Goal: Entertainment & Leisure: Consume media (video, audio)

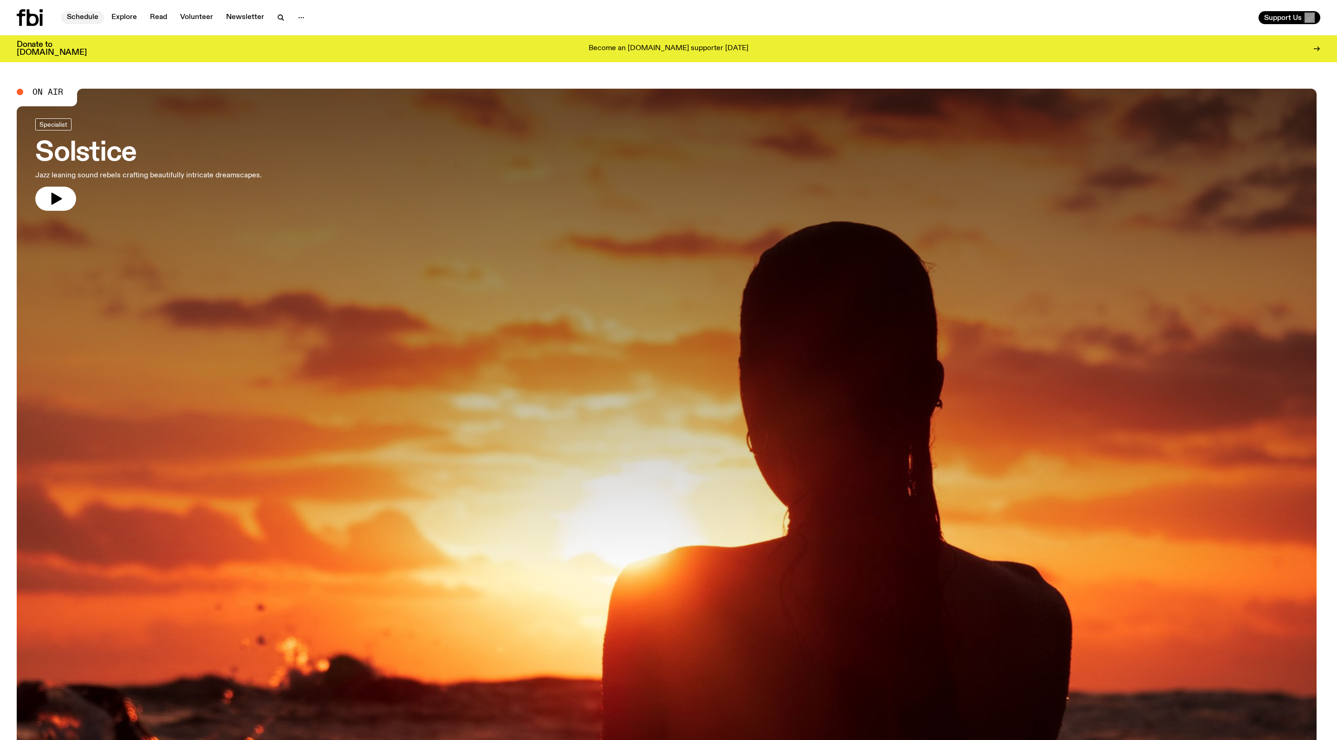
click at [101, 25] on div "Schedule Explore Read Volunteer Newsletter" at bounding box center [341, 17] width 648 height 17
click at [87, 13] on link "Schedule" at bounding box center [82, 17] width 43 height 13
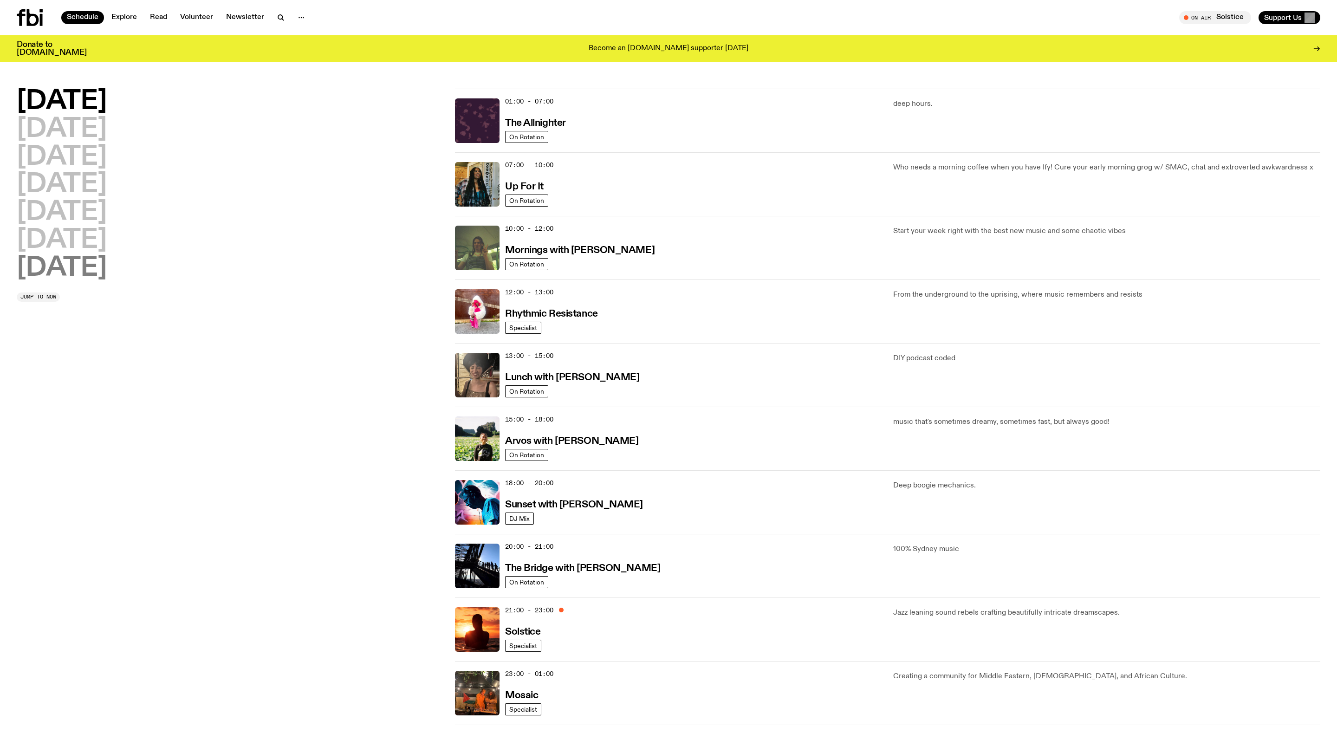
click at [102, 269] on h2 "[DATE]" at bounding box center [62, 268] width 90 height 26
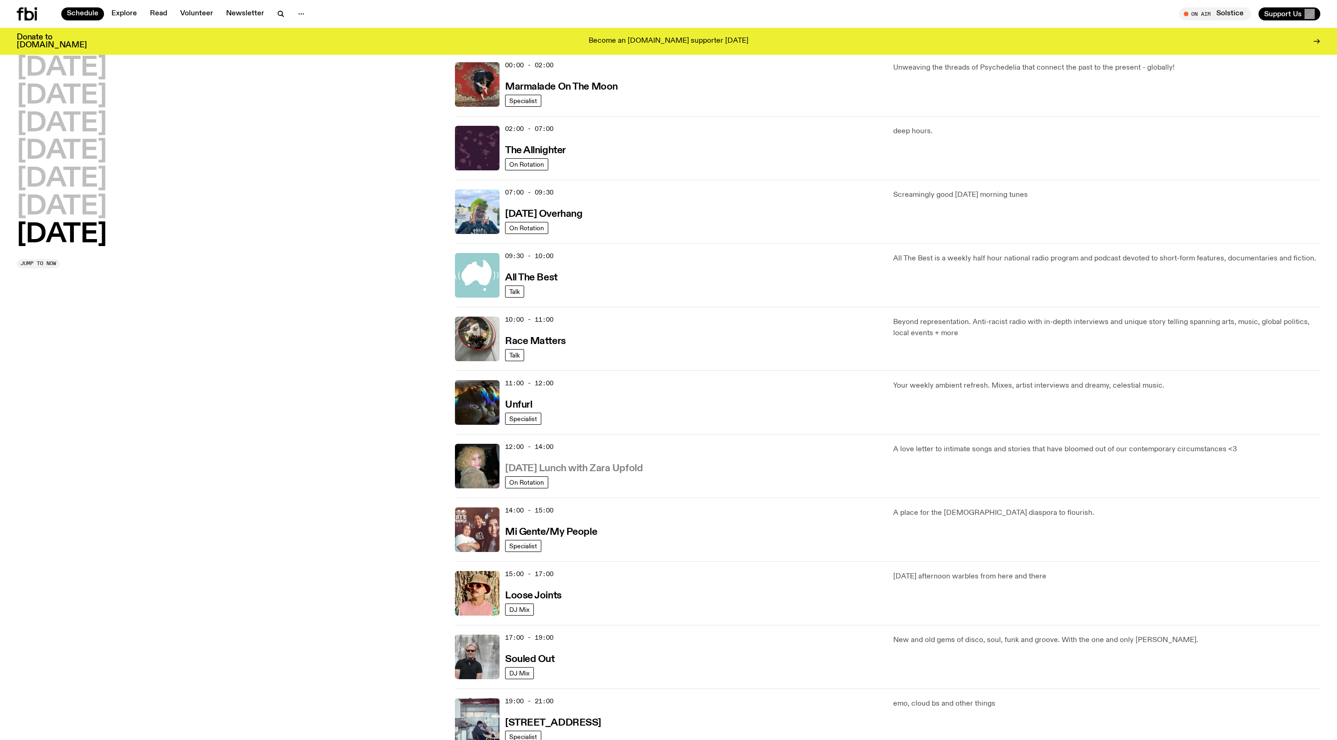
click at [609, 473] on h3 "[DATE] Lunch with Zara Upfold" at bounding box center [573, 469] width 137 height 10
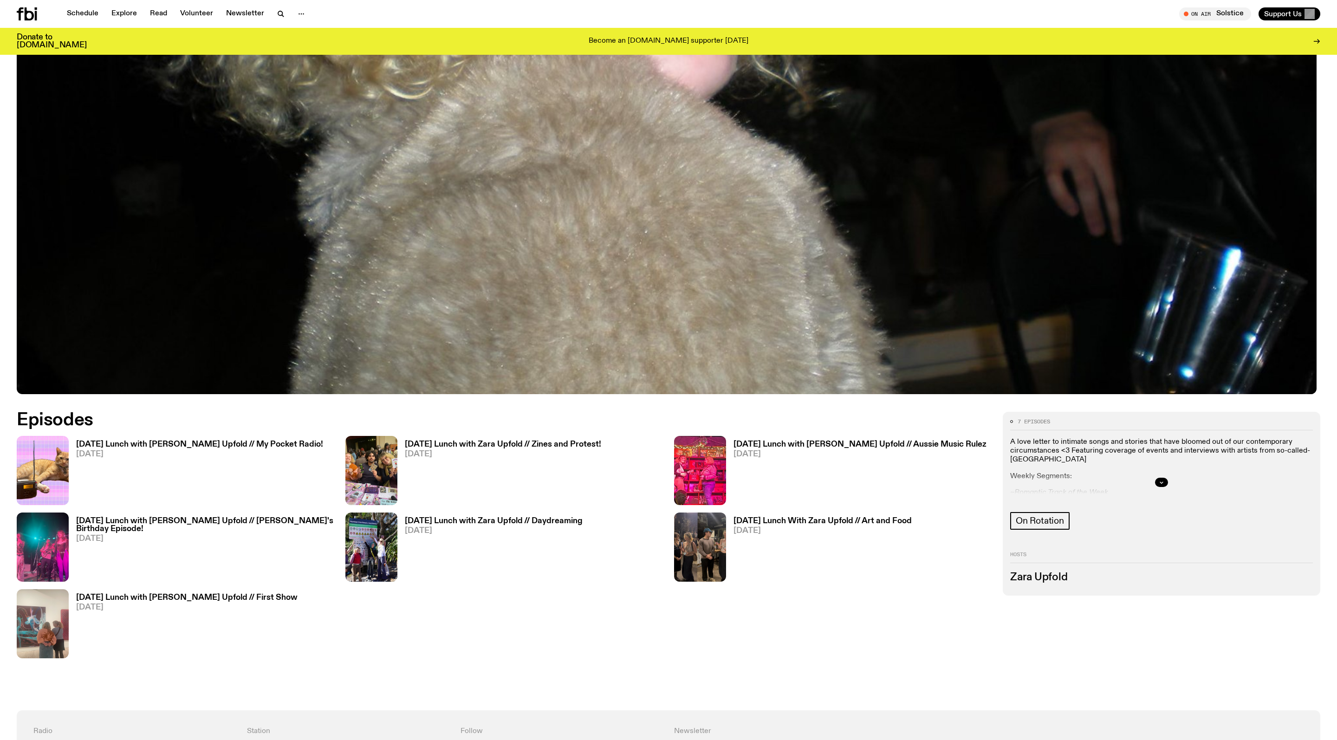
scroll to position [583, 0]
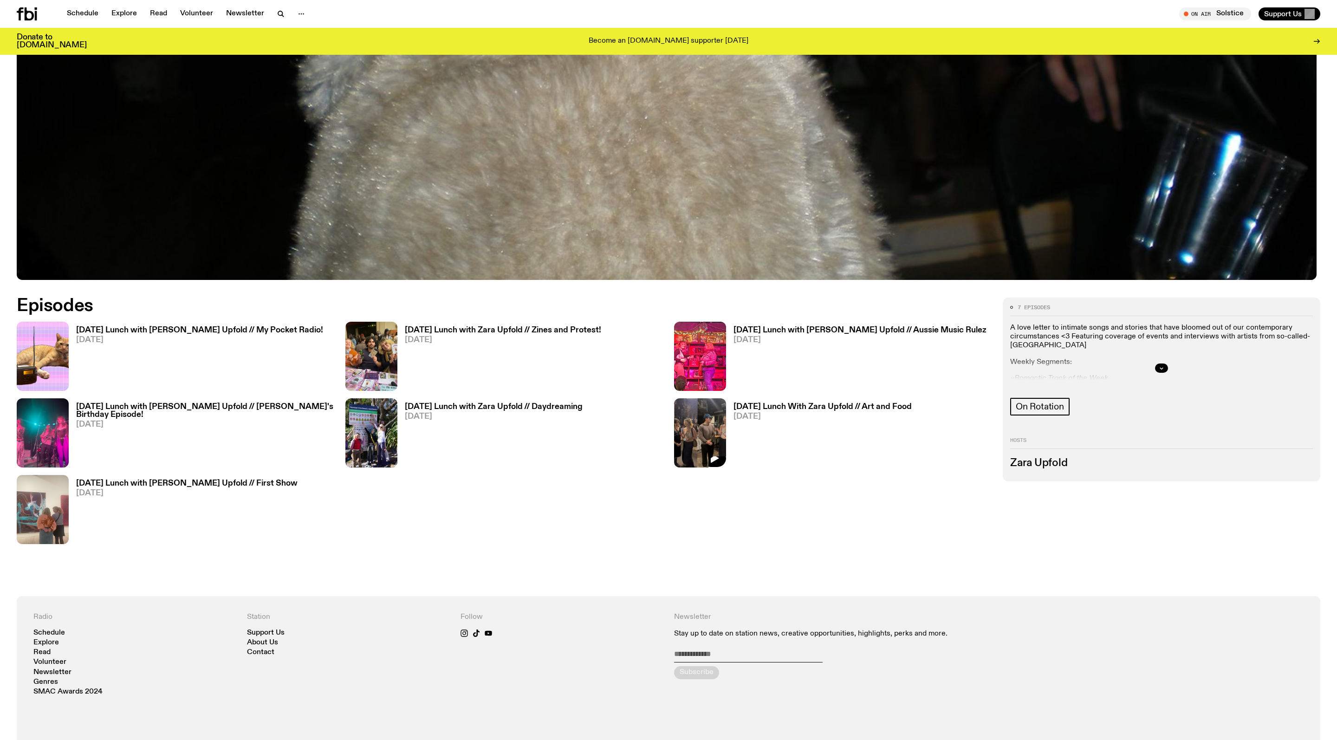
click at [725, 438] on img at bounding box center [700, 432] width 52 height 69
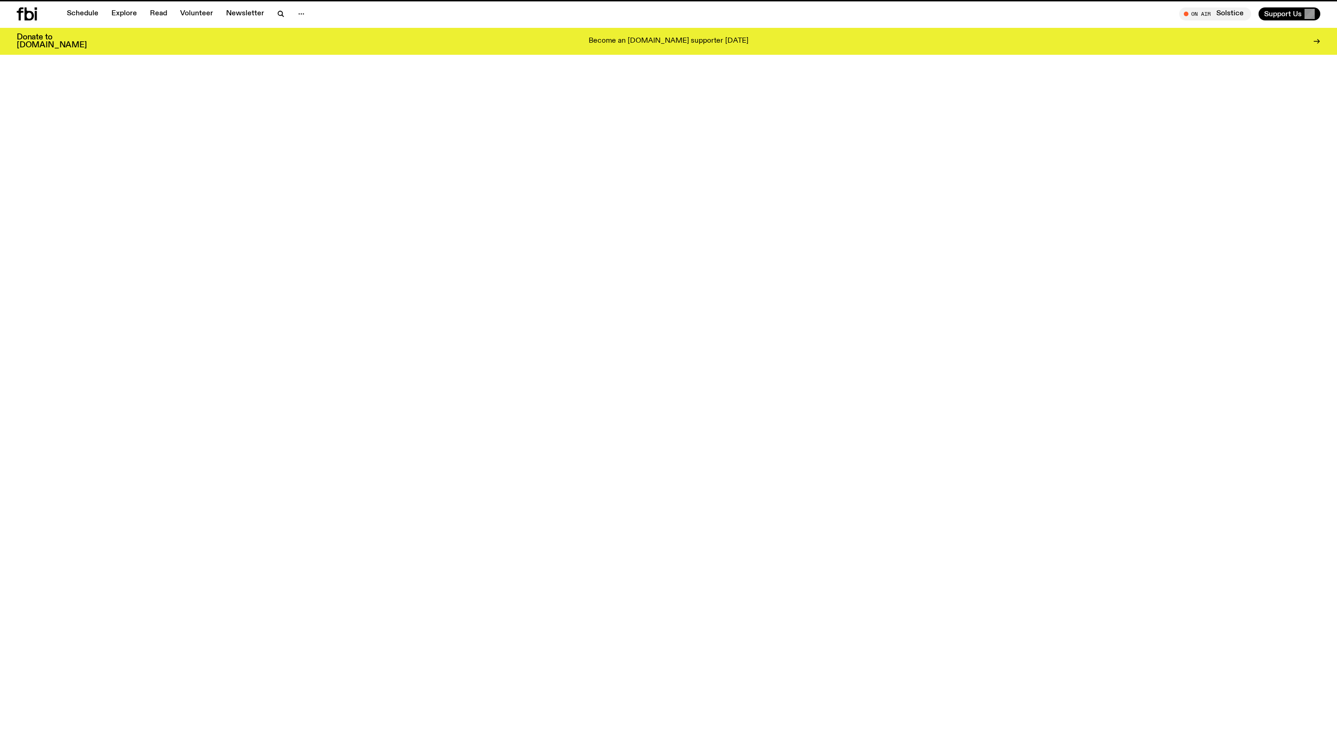
scroll to position [583, 0]
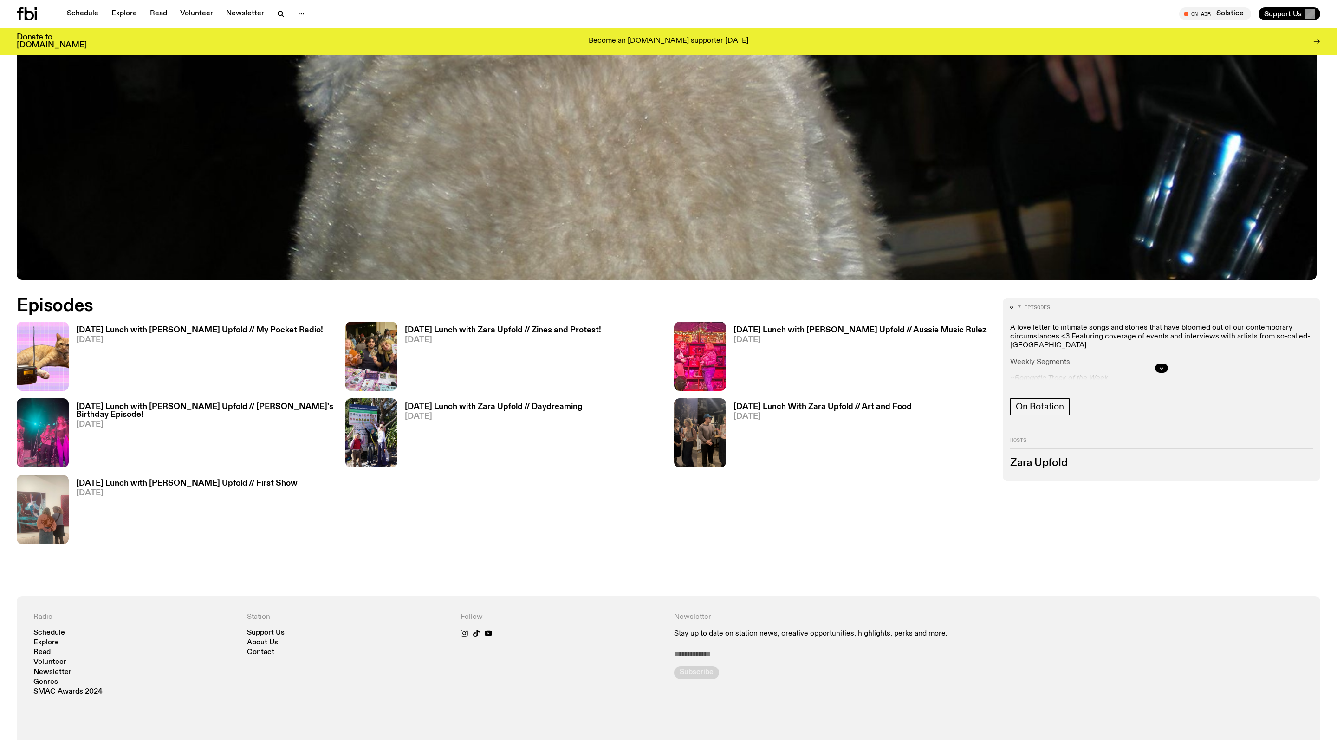
click at [545, 343] on span "[DATE]" at bounding box center [503, 340] width 196 height 8
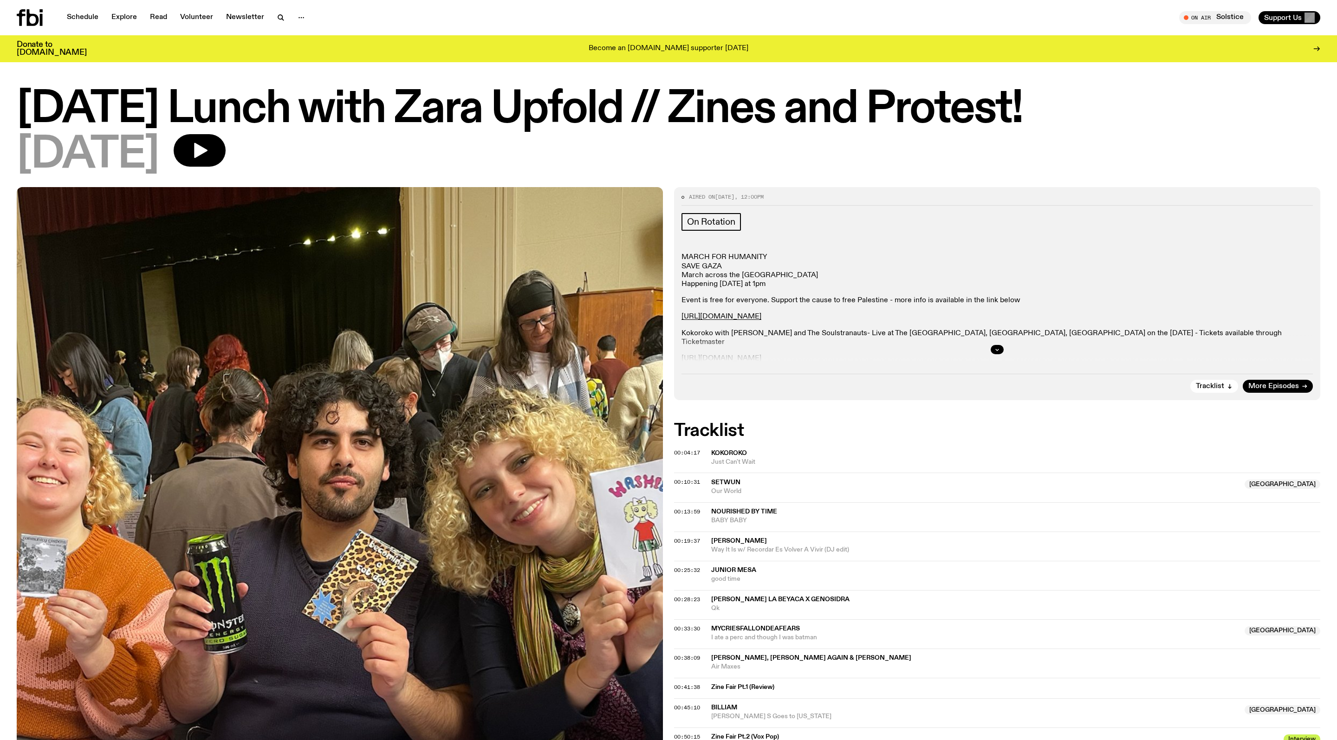
click at [998, 352] on div at bounding box center [996, 350] width 631 height 30
click at [998, 364] on div at bounding box center [996, 350] width 631 height 30
click at [994, 354] on button "button" at bounding box center [996, 349] width 13 height 9
